Goal: Check status: Check status

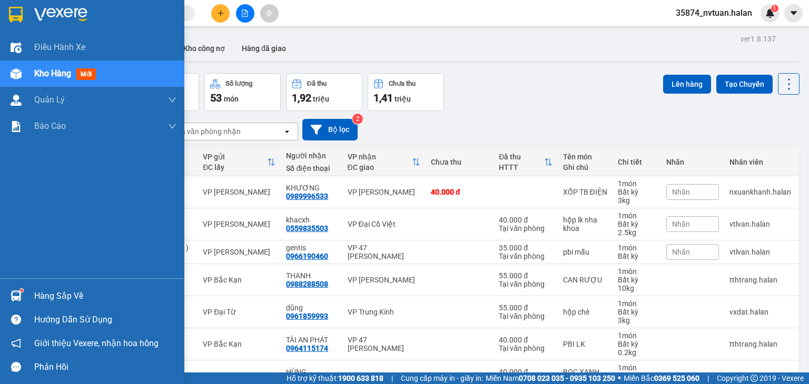
click at [24, 292] on div at bounding box center [16, 296] width 18 height 18
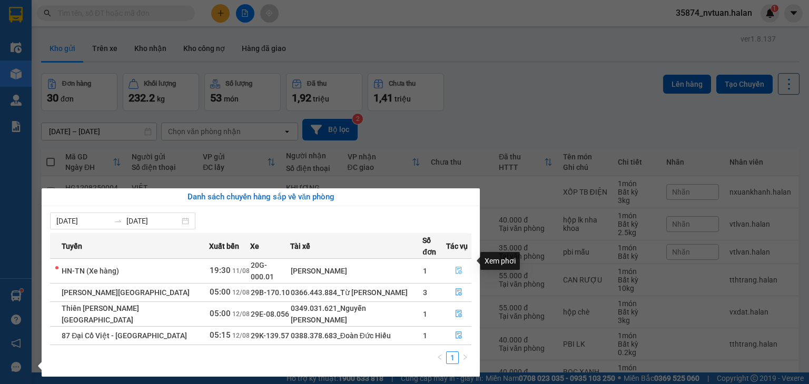
click at [459, 267] on icon "file-done" at bounding box center [458, 270] width 6 height 7
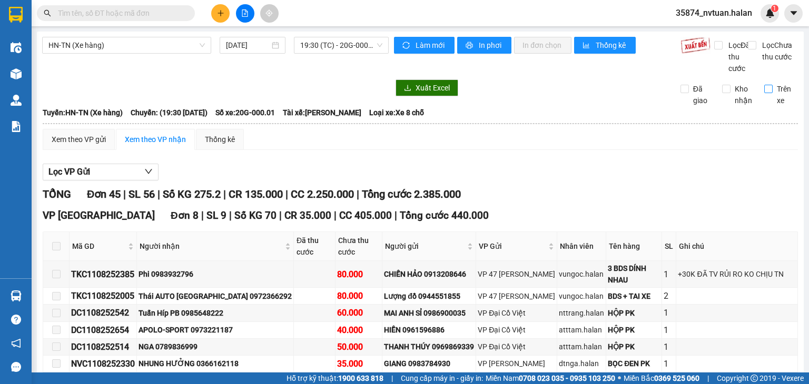
click at [764, 93] on input "Trên xe" at bounding box center [768, 89] width 8 height 8
checkbox input "true"
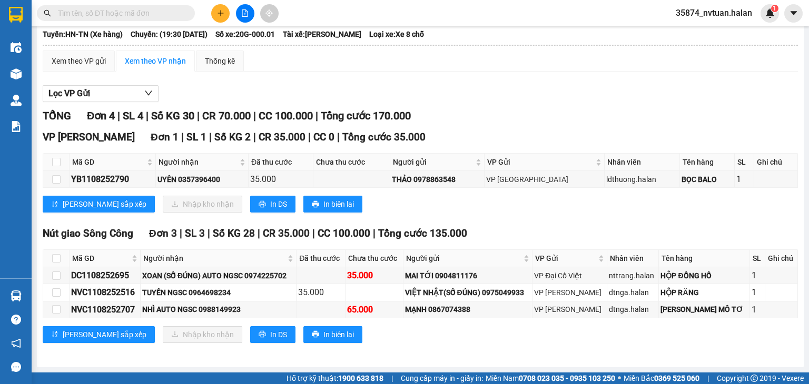
scroll to position [88, 0]
click at [120, 178] on div "YB1108252790" at bounding box center [112, 179] width 83 height 13
copy div "YB1108252790"
click at [133, 11] on input "text" at bounding box center [120, 13] width 124 height 12
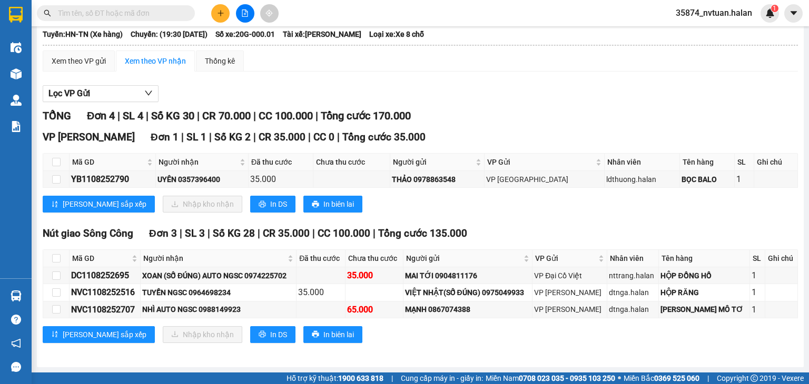
paste input "YB1108252790"
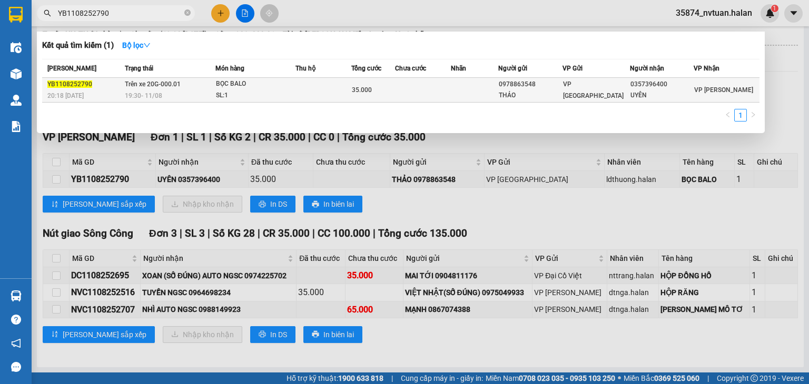
type input "YB1108252790"
click at [325, 84] on td at bounding box center [323, 90] width 56 height 25
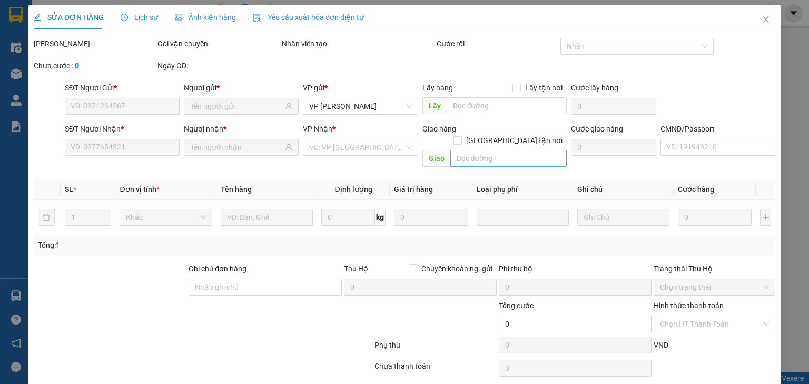
type input "0978863548"
type input "THẢO"
type input "0357396400"
type input "UYÊN"
type input "35.000"
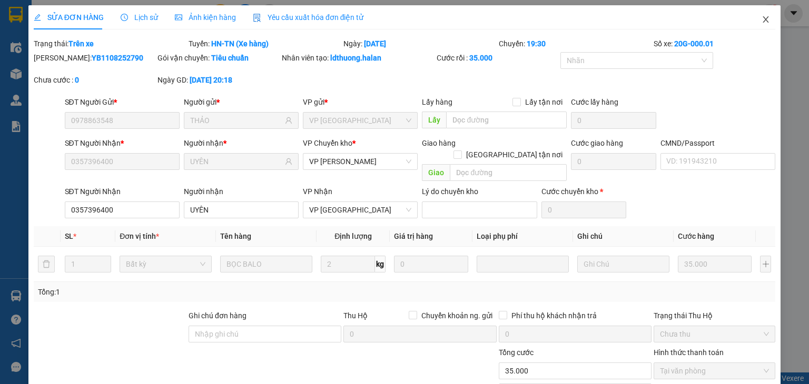
click at [755, 24] on span "Close" at bounding box center [765, 19] width 29 height 29
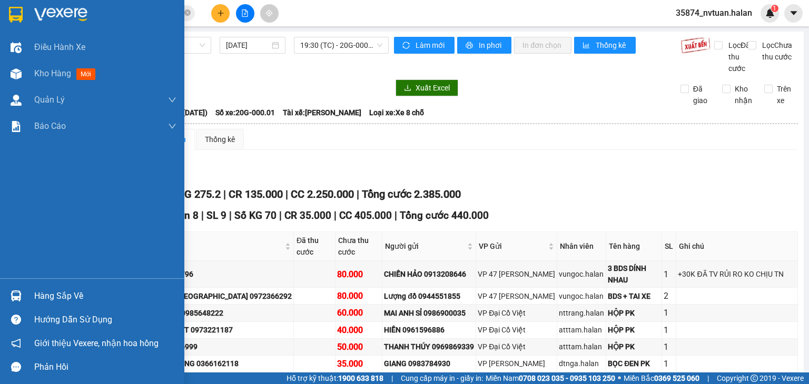
click at [72, 289] on div "Hàng sắp về" at bounding box center [105, 297] width 142 height 16
